Goal: Task Accomplishment & Management: Use online tool/utility

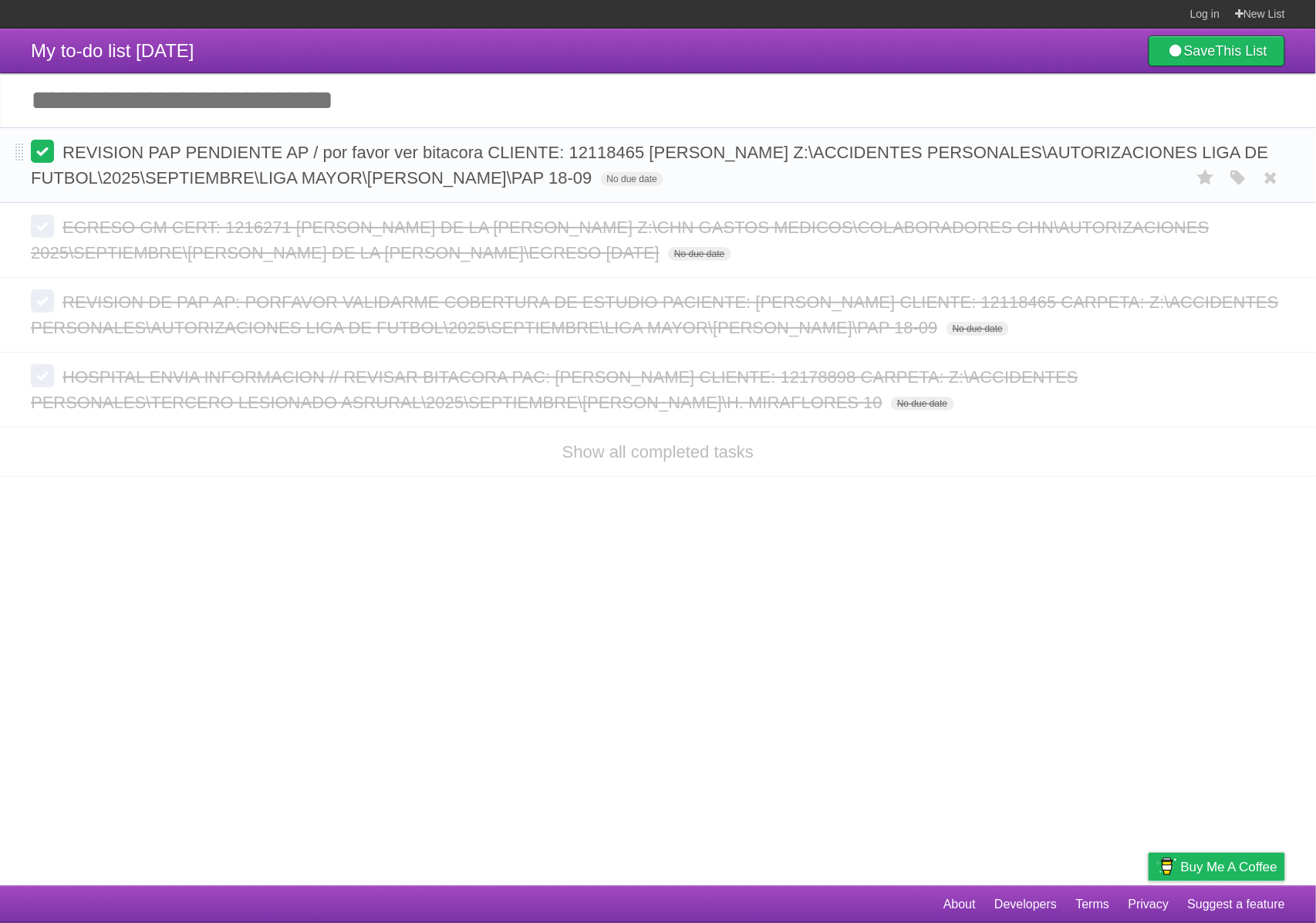
click at [40, 156] on label at bounding box center [43, 152] width 23 height 23
